Goal: Transaction & Acquisition: Purchase product/service

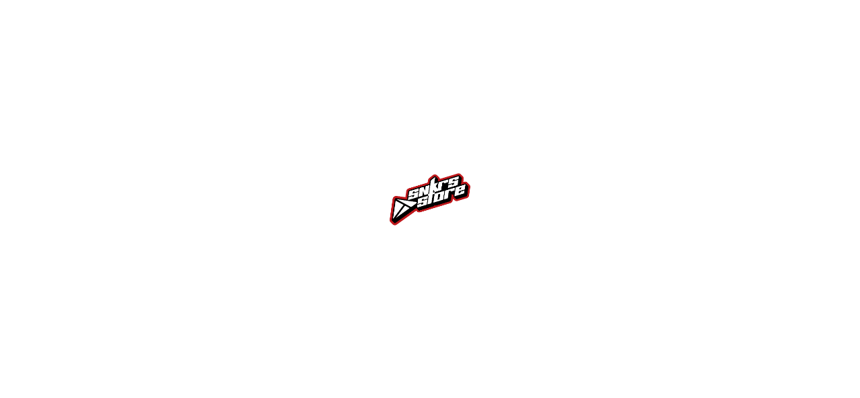
drag, startPoint x: 532, startPoint y: 270, endPoint x: 543, endPoint y: 232, distance: 39.1
click at [543, 232] on div at bounding box center [430, 199] width 860 height 398
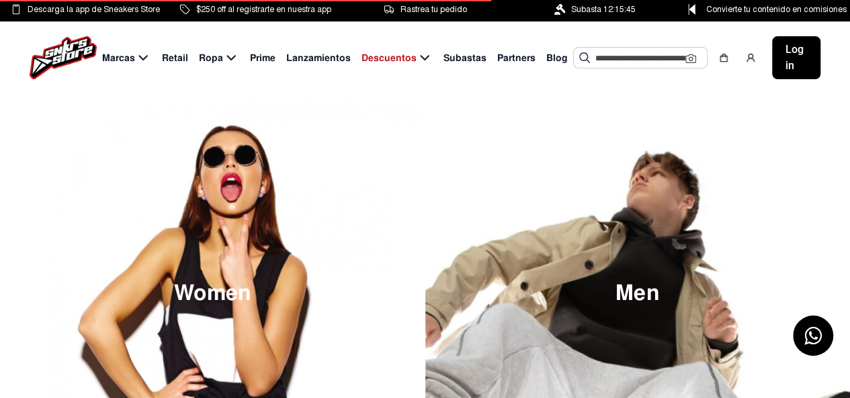
click at [637, 56] on input "text" at bounding box center [640, 58] width 90 height 20
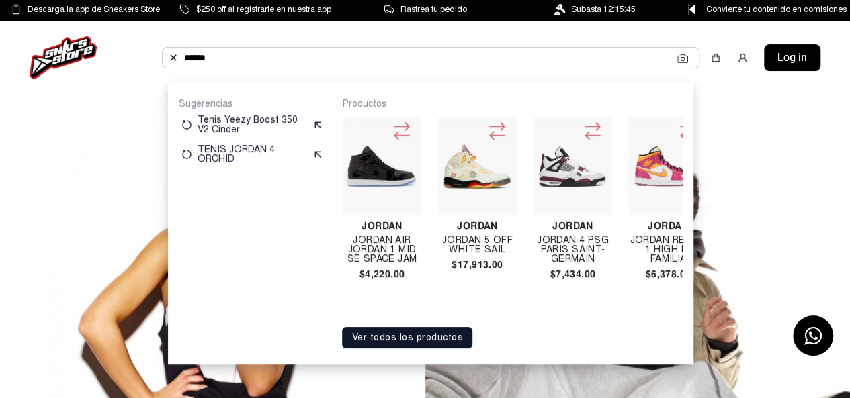
type input "******"
click at [478, 168] on img at bounding box center [477, 166] width 69 height 69
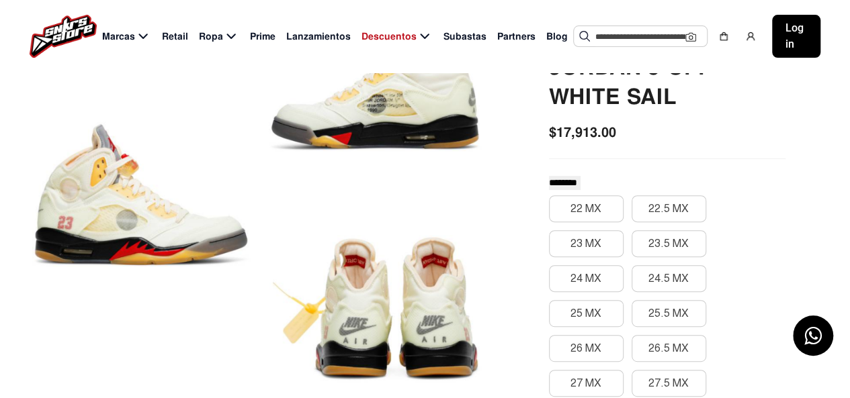
scroll to position [136, 0]
